Goal: Browse casually

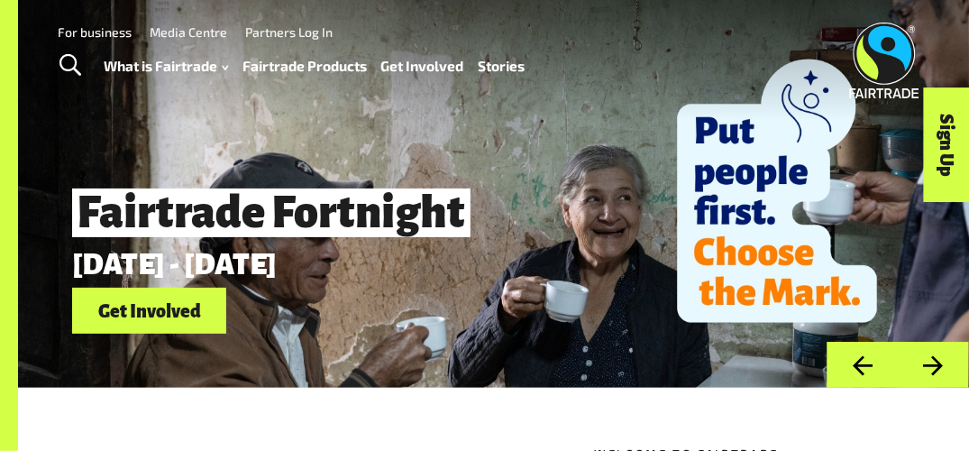
click at [941, 378] on button "Next" at bounding box center [933, 365] width 71 height 46
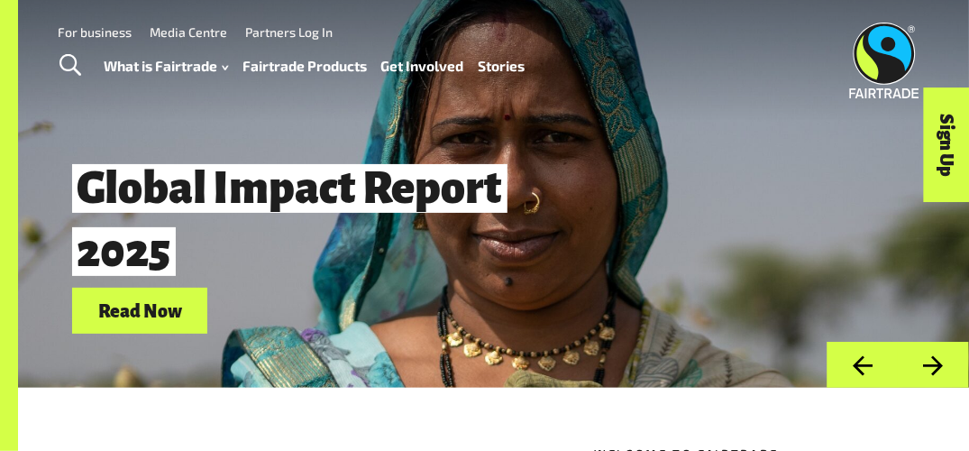
click at [941, 378] on button "Next" at bounding box center [933, 365] width 71 height 46
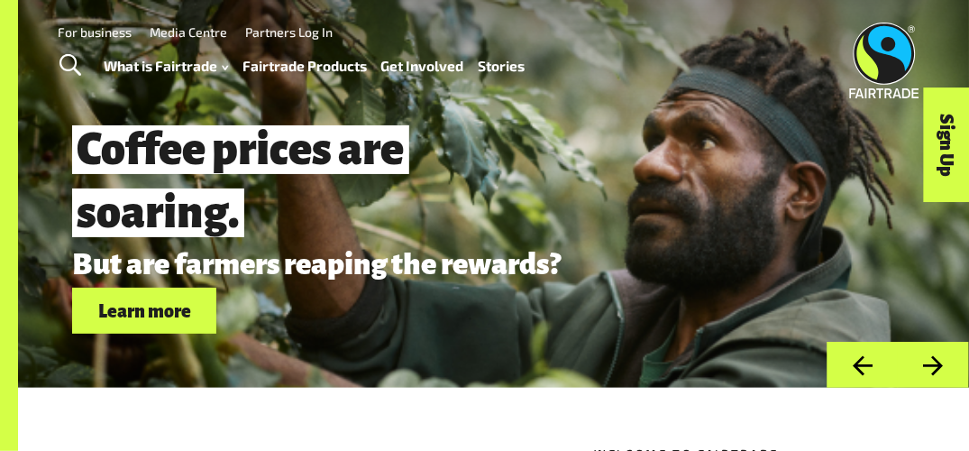
click at [942, 378] on button "Next" at bounding box center [933, 365] width 71 height 46
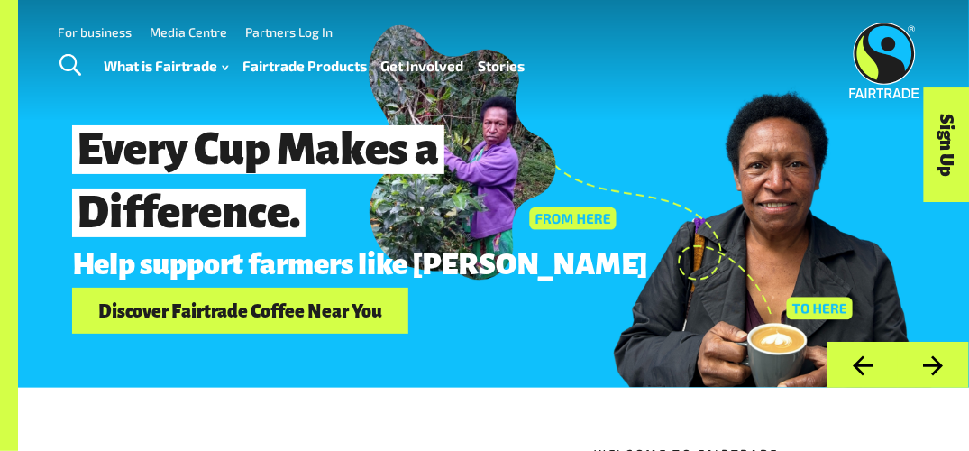
click at [935, 367] on button "Next" at bounding box center [933, 365] width 71 height 46
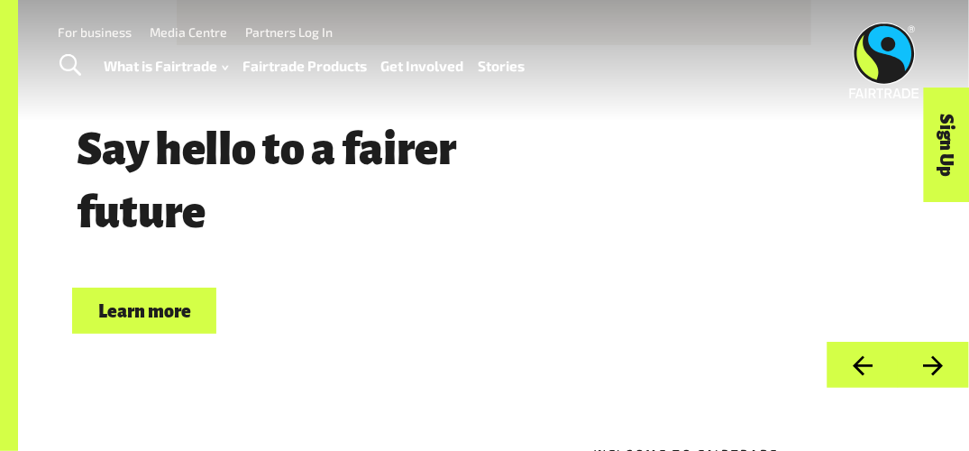
click at [935, 360] on button "Next" at bounding box center [933, 365] width 71 height 46
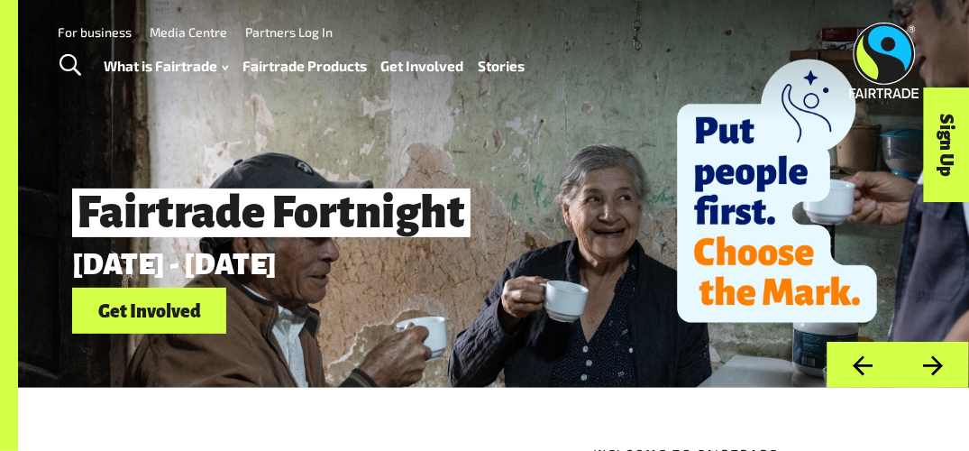
click at [935, 360] on button "Next" at bounding box center [933, 365] width 71 height 46
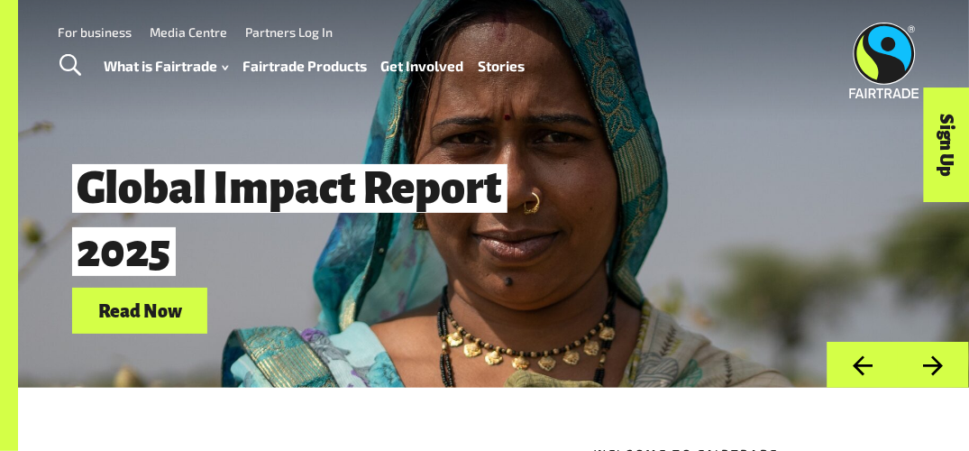
click at [935, 360] on button "Next" at bounding box center [933, 365] width 71 height 46
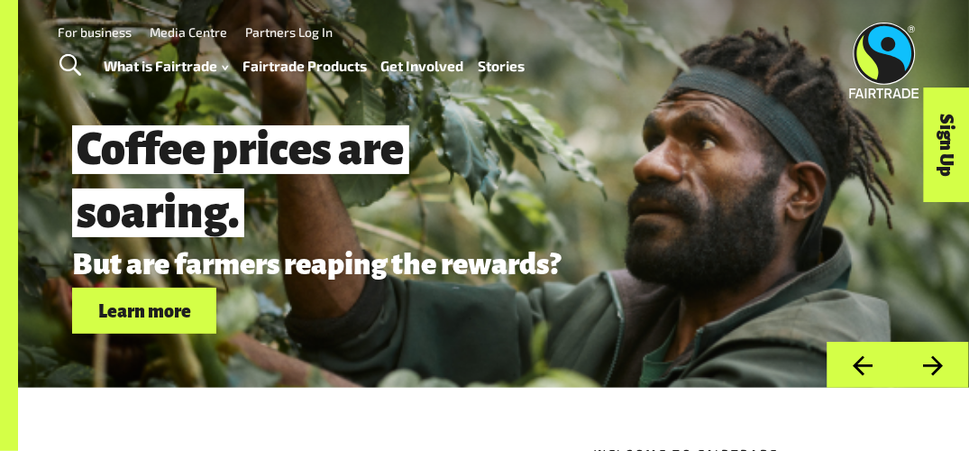
click at [935, 360] on button "Next" at bounding box center [933, 365] width 71 height 46
